Goal: Information Seeking & Learning: Learn about a topic

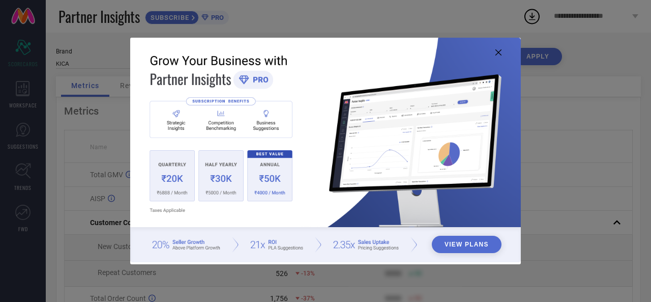
click at [499, 53] on icon at bounding box center [498, 52] width 6 height 6
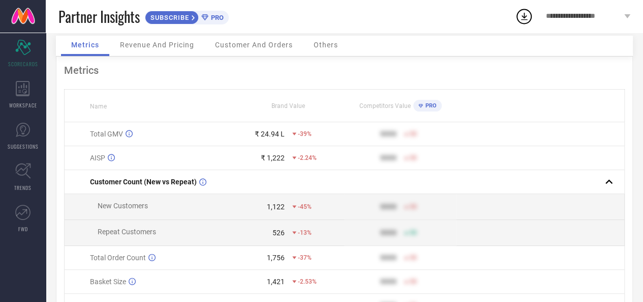
scroll to position [46, 0]
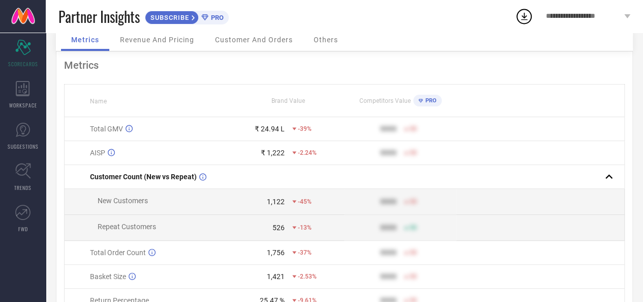
click at [183, 42] on span "Revenue And Pricing" at bounding box center [157, 40] width 74 height 8
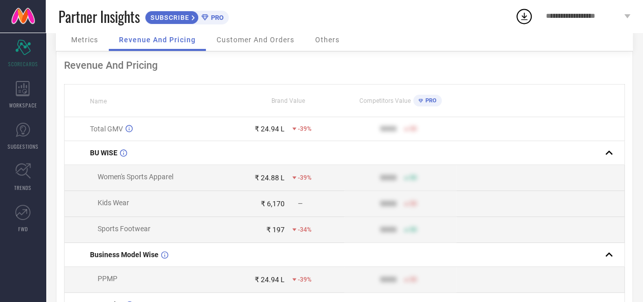
click at [100, 45] on div "Metrics" at bounding box center [84, 41] width 47 height 20
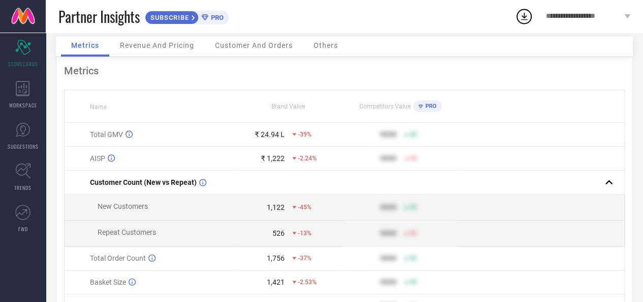
scroll to position [42, 0]
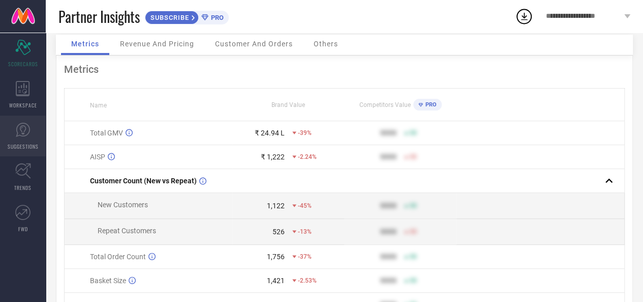
click at [25, 129] on icon at bounding box center [23, 129] width 6 height 9
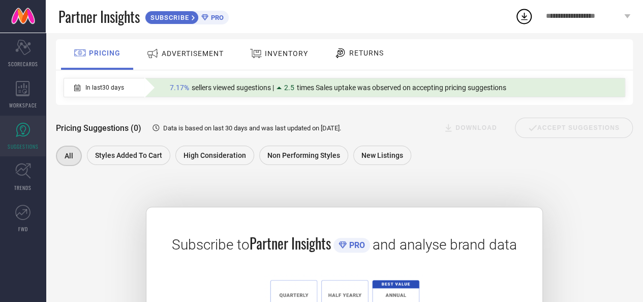
scroll to position [63, 0]
click at [28, 169] on icon at bounding box center [23, 171] width 16 height 16
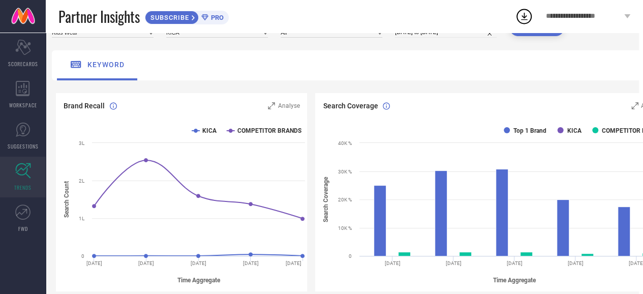
scroll to position [0, 4]
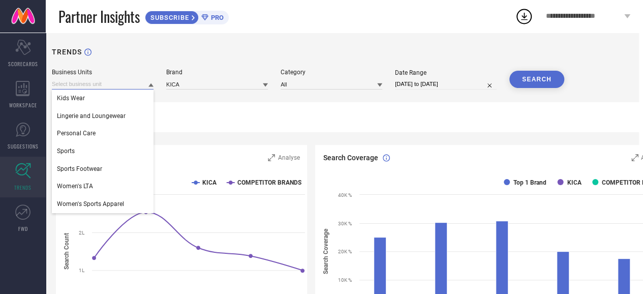
click at [95, 85] on input at bounding box center [103, 84] width 102 height 11
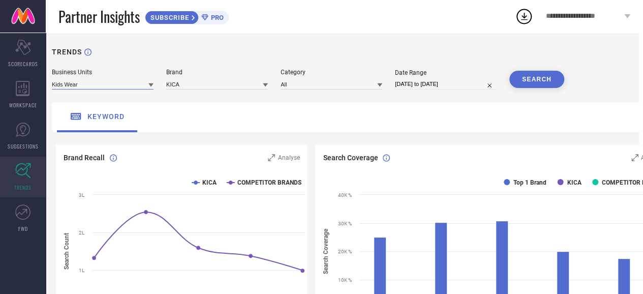
click at [95, 85] on input at bounding box center [103, 84] width 102 height 11
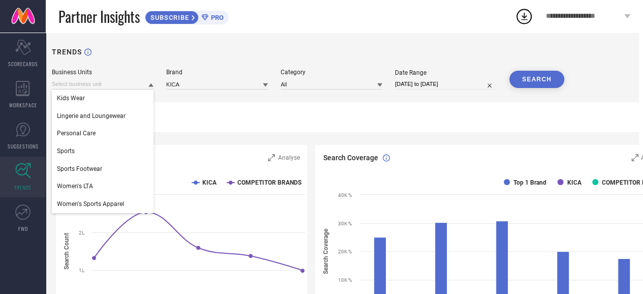
click at [198, 104] on div "keyword" at bounding box center [363, 117] width 623 height 30
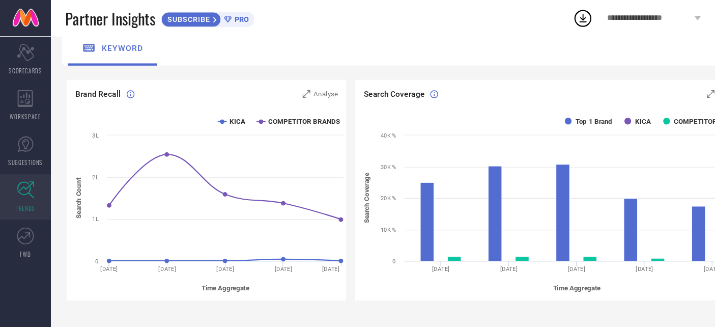
scroll to position [73, 0]
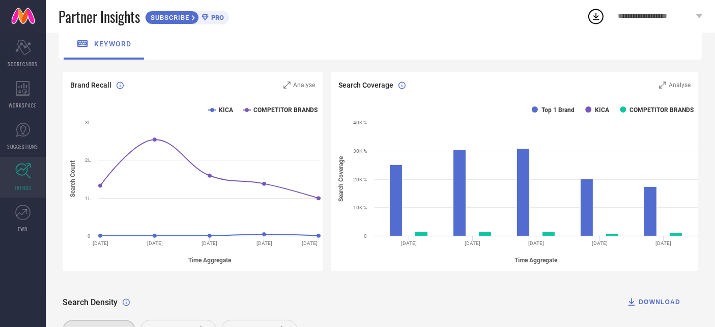
drag, startPoint x: 642, startPoint y: 0, endPoint x: 451, endPoint y: 44, distance: 196.3
click at [451, 44] on div "keyword" at bounding box center [379, 44] width 643 height 30
